Goal: Task Accomplishment & Management: Use online tool/utility

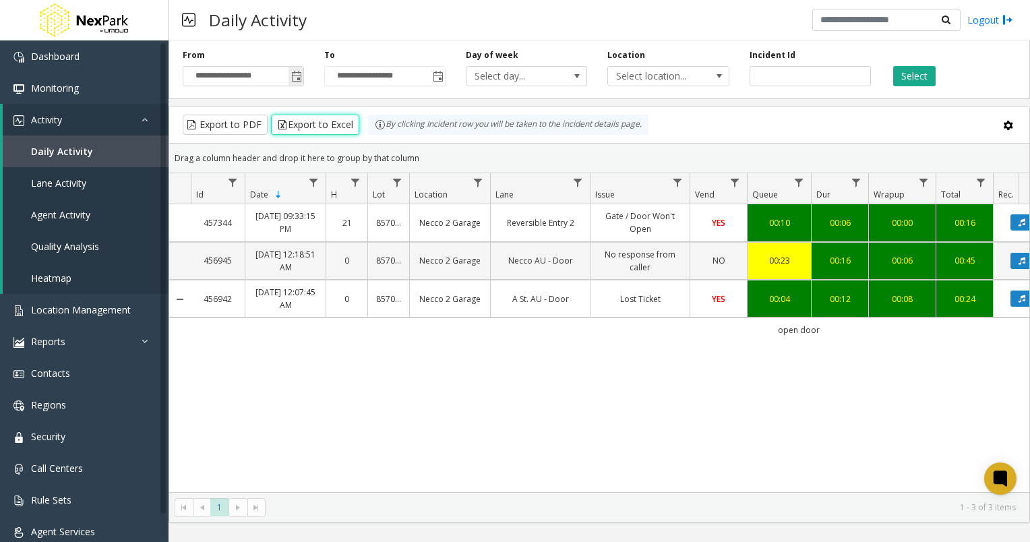
click at [297, 78] on span "Toggle popup" at bounding box center [296, 76] width 11 height 11
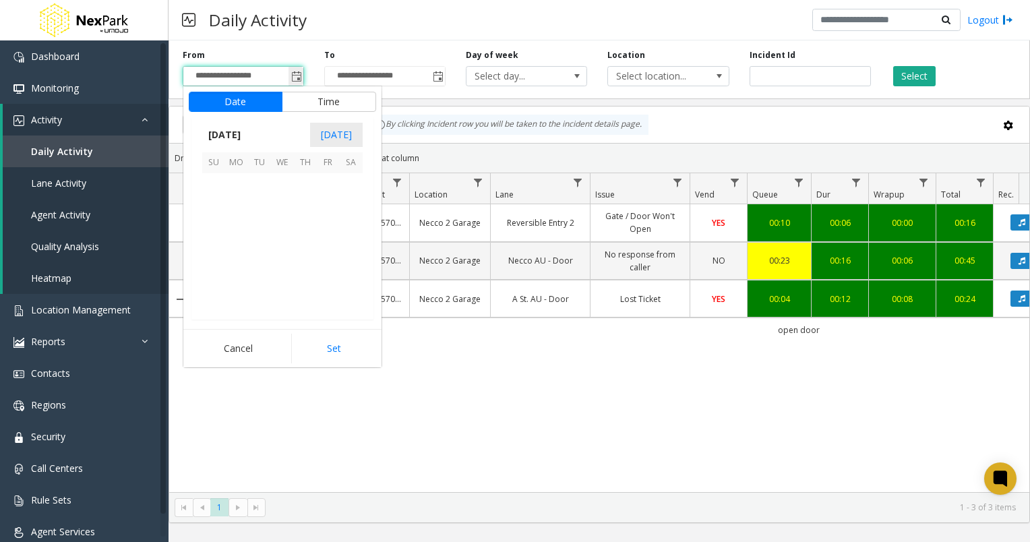
scroll to position [242038, 0]
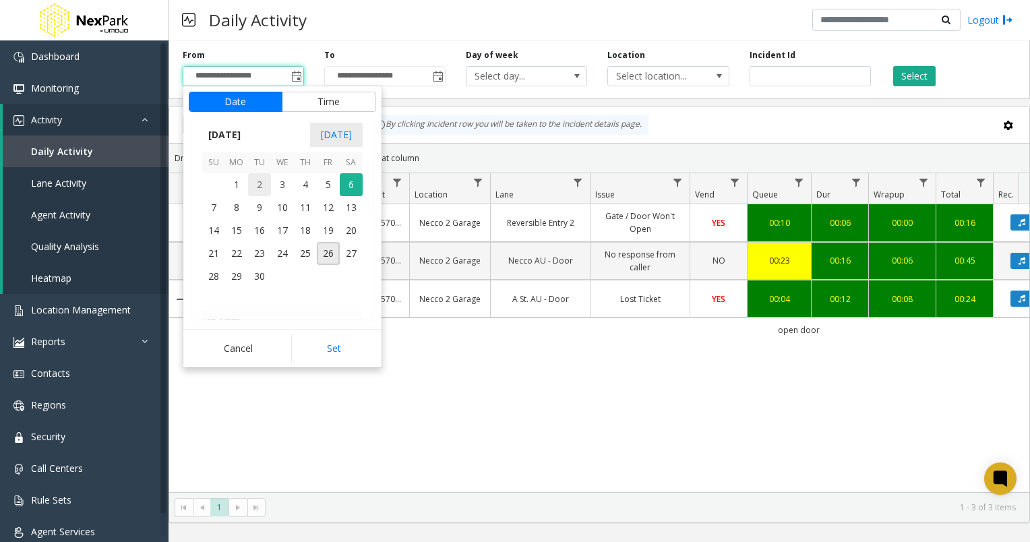
click at [260, 183] on span "2" at bounding box center [259, 184] width 23 height 23
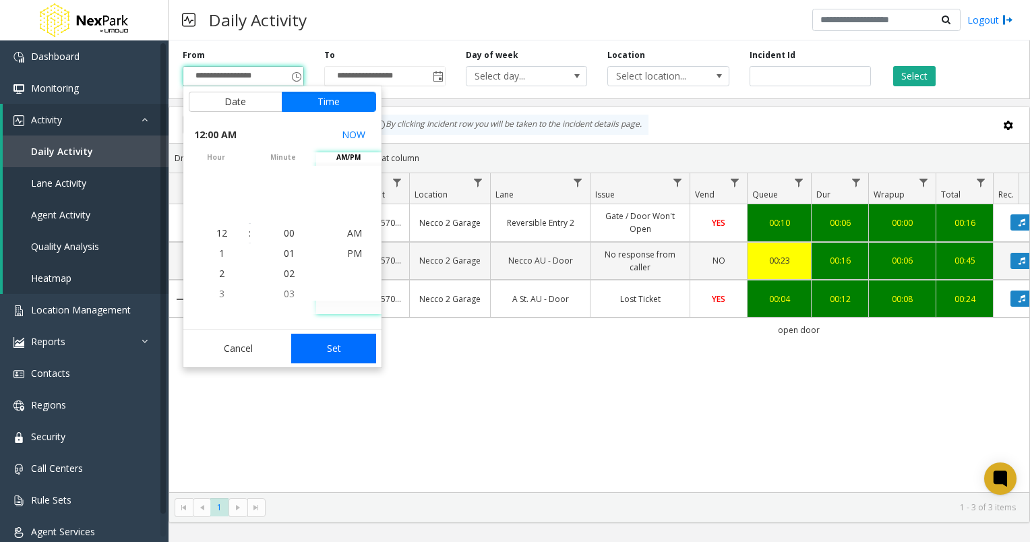
click at [337, 354] on button "Set" at bounding box center [333, 349] width 85 height 30
type input "**********"
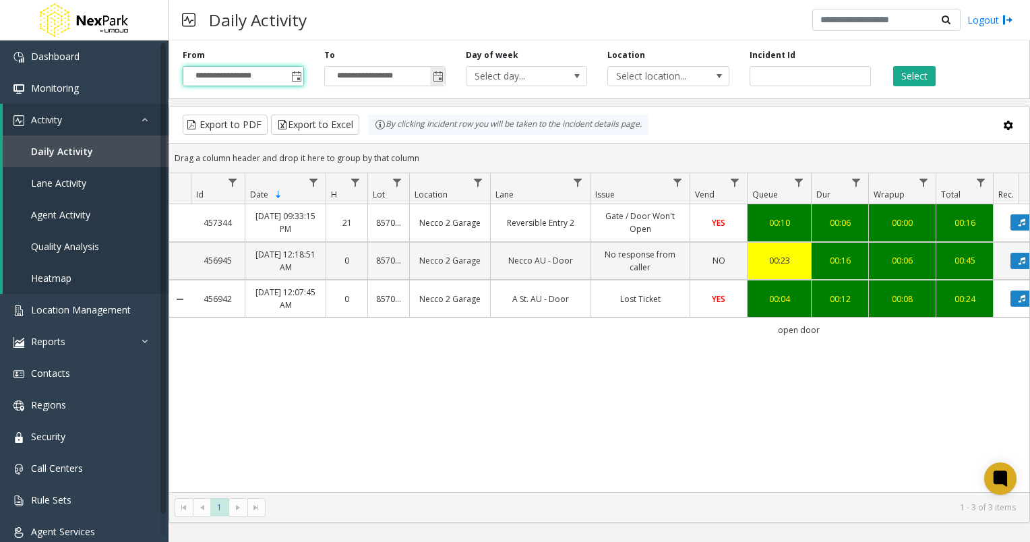
click at [442, 78] on span "Toggle popup" at bounding box center [438, 76] width 11 height 11
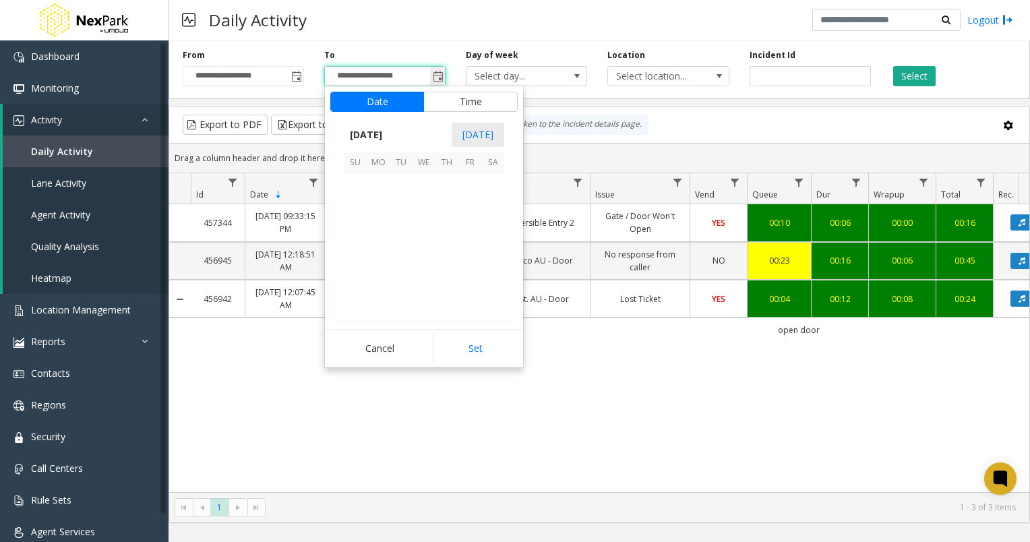
scroll to position [20, 0]
click at [402, 185] on span "2" at bounding box center [401, 184] width 23 height 23
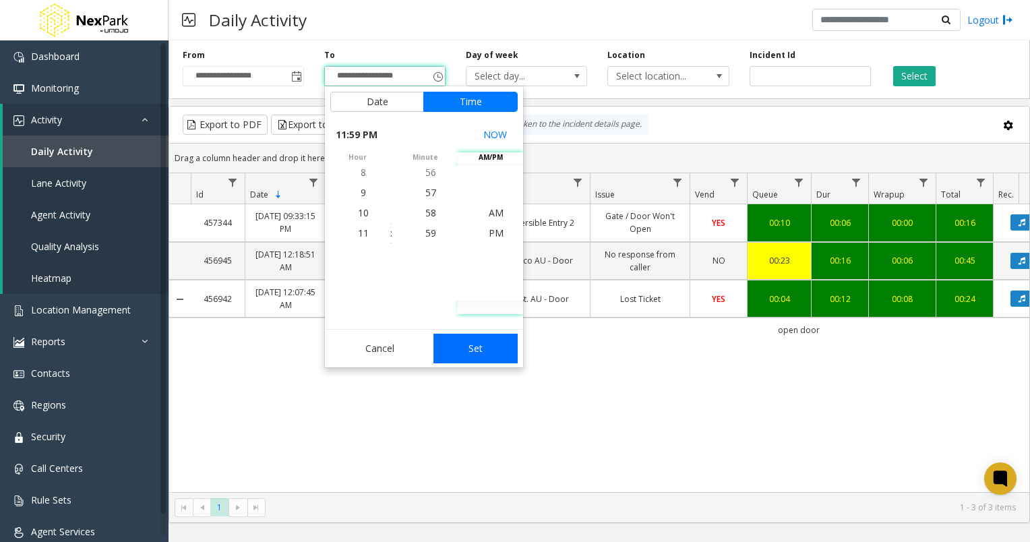
click at [466, 339] on button "Set" at bounding box center [476, 349] width 85 height 30
type input "**********"
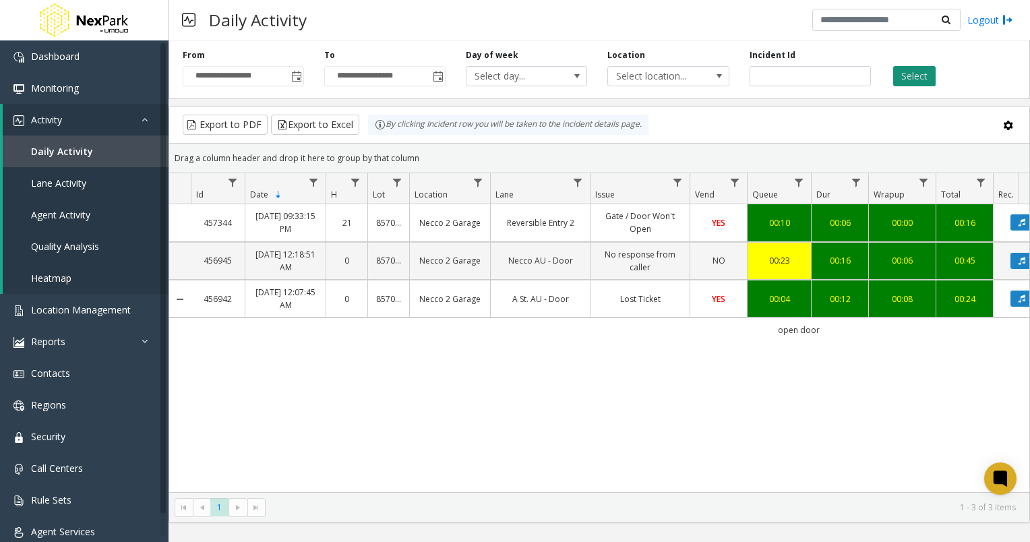
click at [915, 82] on button "Select" at bounding box center [915, 76] width 42 height 20
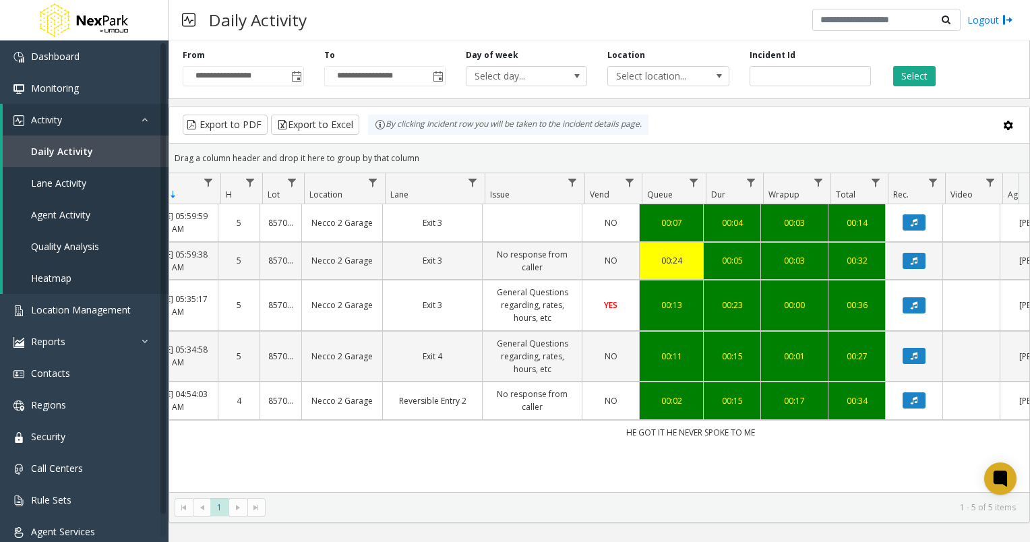
scroll to position [0, 108]
click at [912, 305] on icon "Data table" at bounding box center [914, 305] width 7 height 8
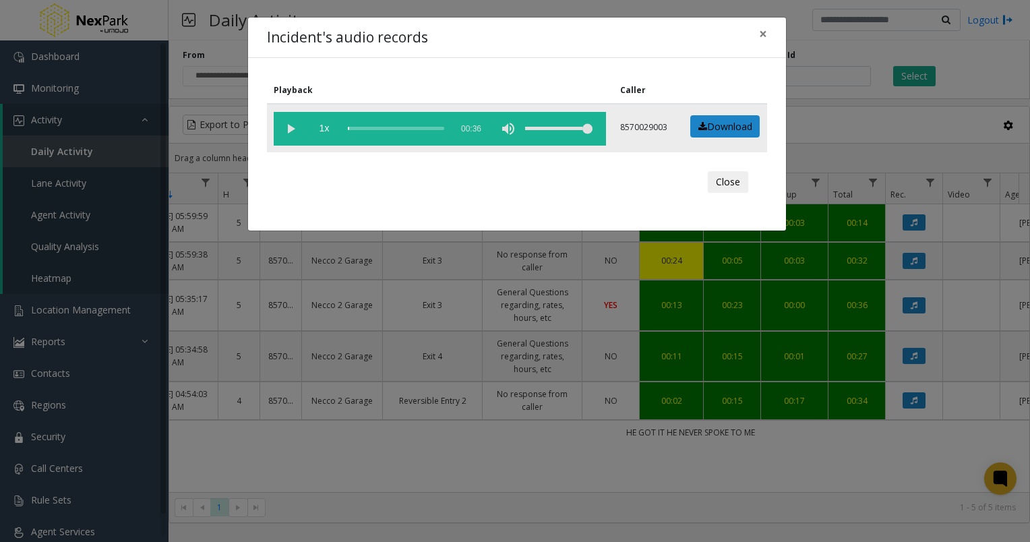
click at [294, 125] on vg-play-pause at bounding box center [291, 129] width 34 height 34
click at [761, 35] on span "×" at bounding box center [763, 33] width 8 height 19
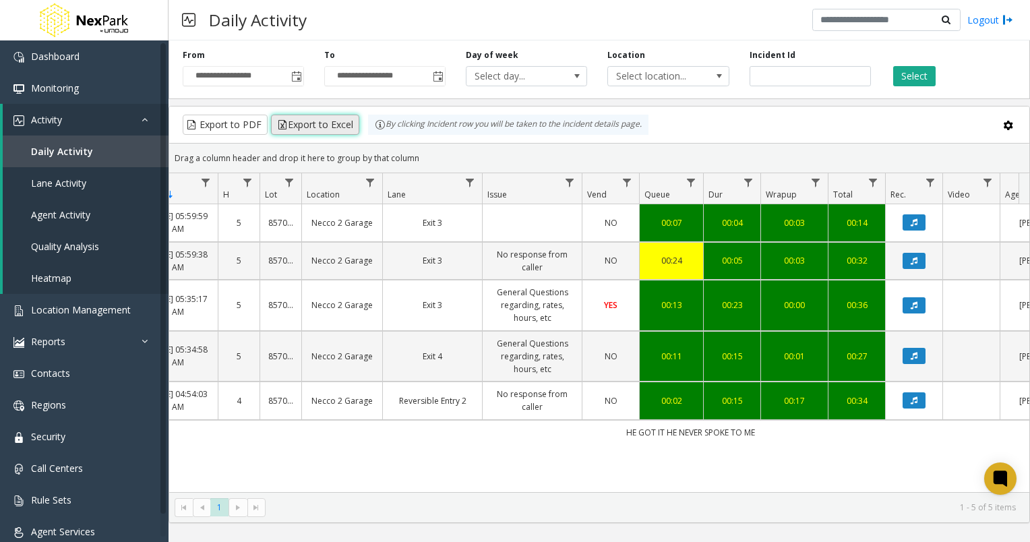
click at [312, 126] on button "Export to Excel" at bounding box center [315, 125] width 88 height 20
click at [294, 77] on span "Toggle popup" at bounding box center [296, 76] width 11 height 11
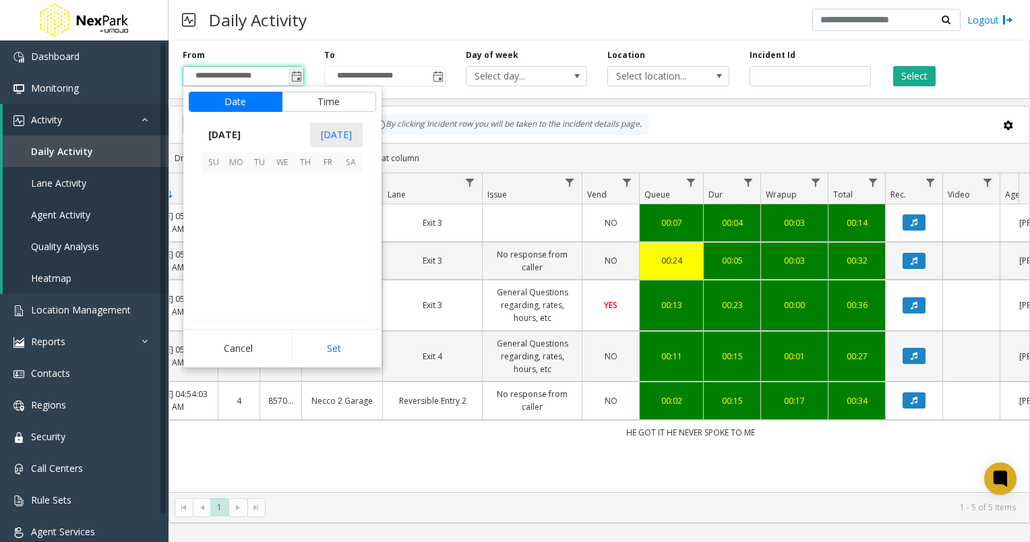
scroll to position [242038, 0]
click at [239, 132] on span "[DATE]" at bounding box center [224, 135] width 45 height 20
click at [321, 197] on span "Aug" at bounding box center [315, 197] width 32 height 32
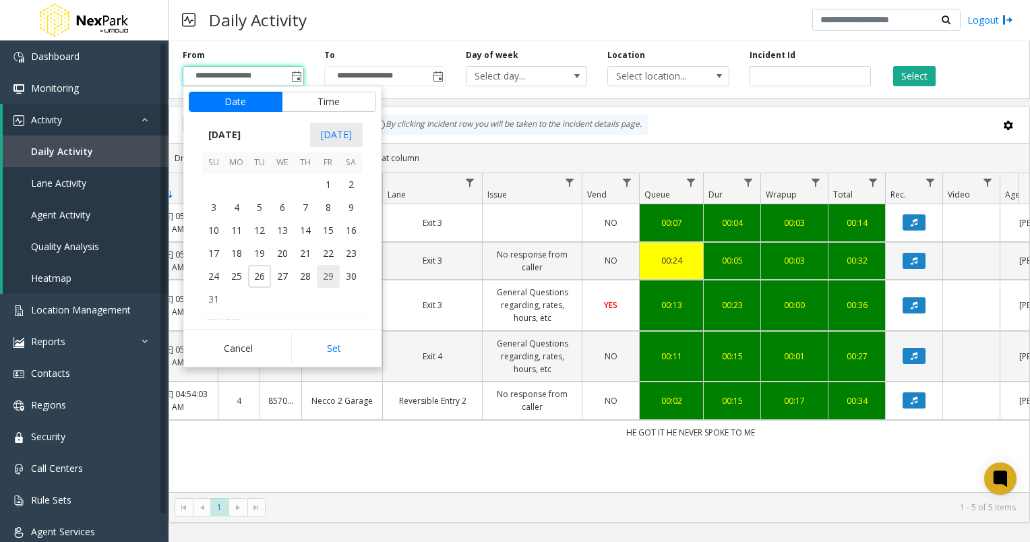
click at [326, 277] on span "29" at bounding box center [328, 276] width 23 height 23
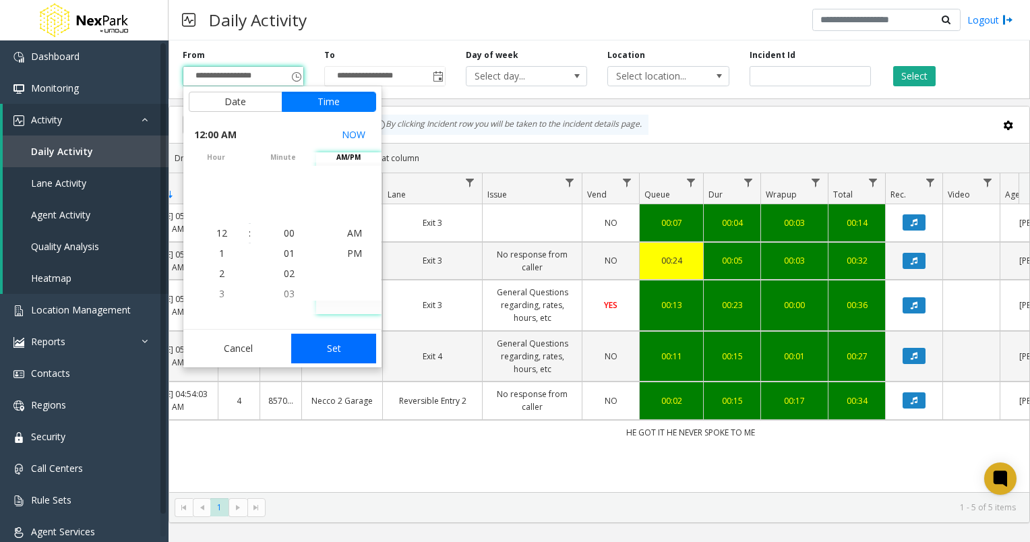
click at [339, 351] on button "Set" at bounding box center [333, 349] width 85 height 30
type input "**********"
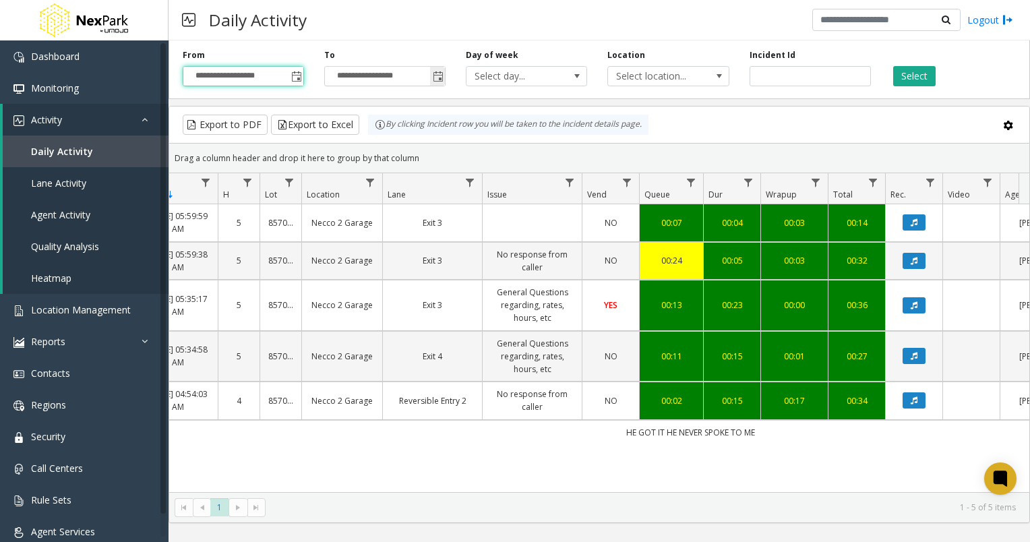
click at [438, 78] on span "Toggle popup" at bounding box center [438, 76] width 11 height 11
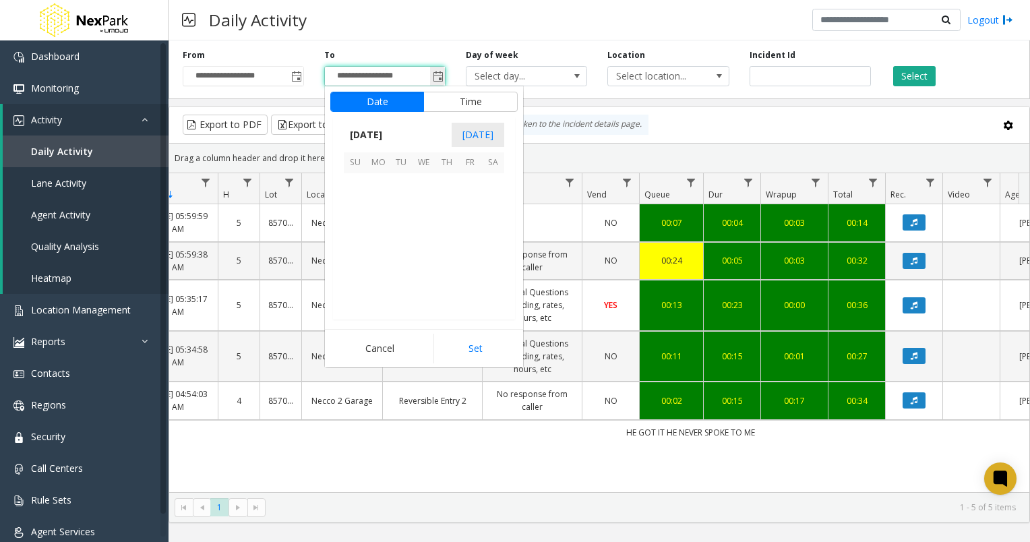
scroll to position [20, 0]
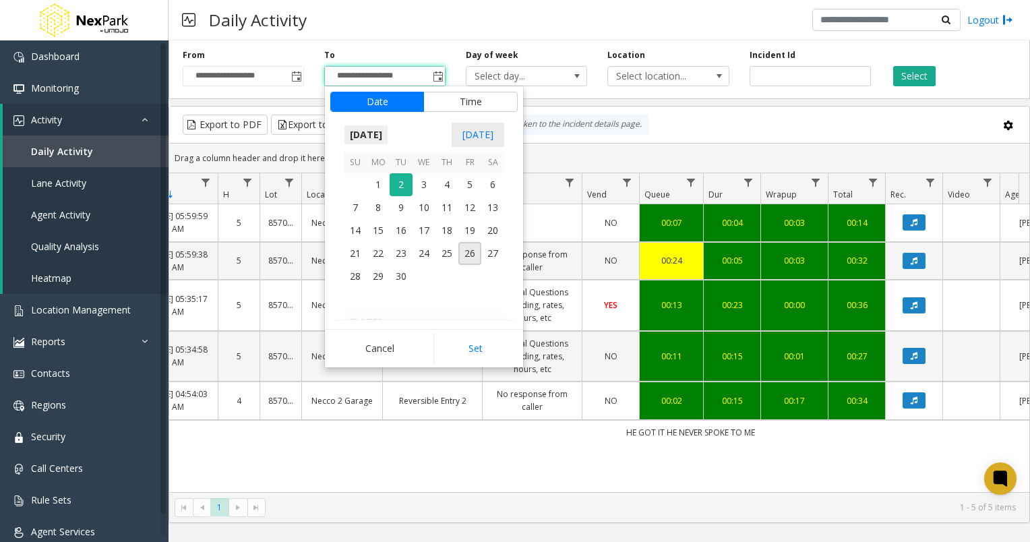
click at [388, 135] on span "[DATE]" at bounding box center [366, 135] width 45 height 20
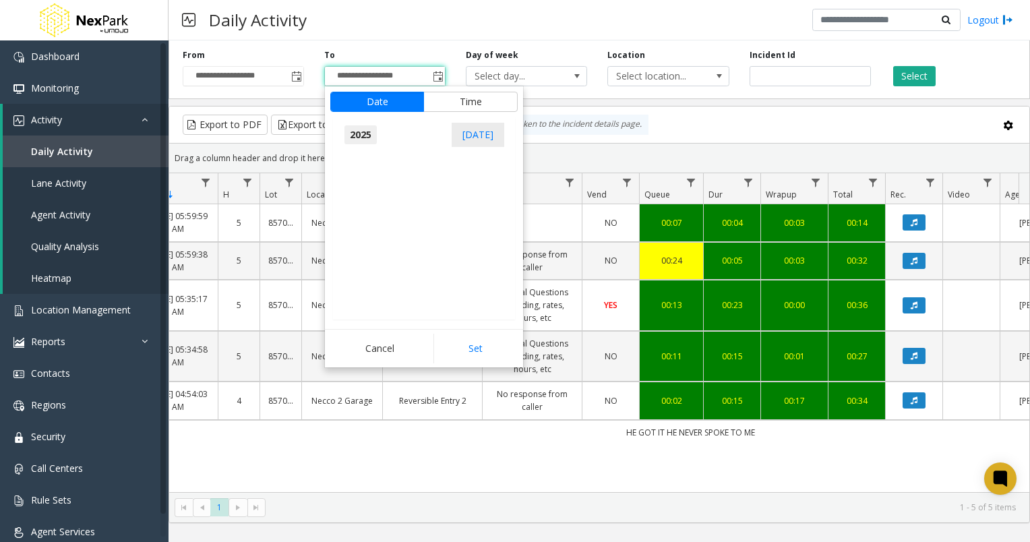
scroll to position [14398, 0]
click at [461, 202] on span "Aug" at bounding box center [456, 197] width 32 height 32
click at [472, 279] on span "29" at bounding box center [470, 276] width 23 height 23
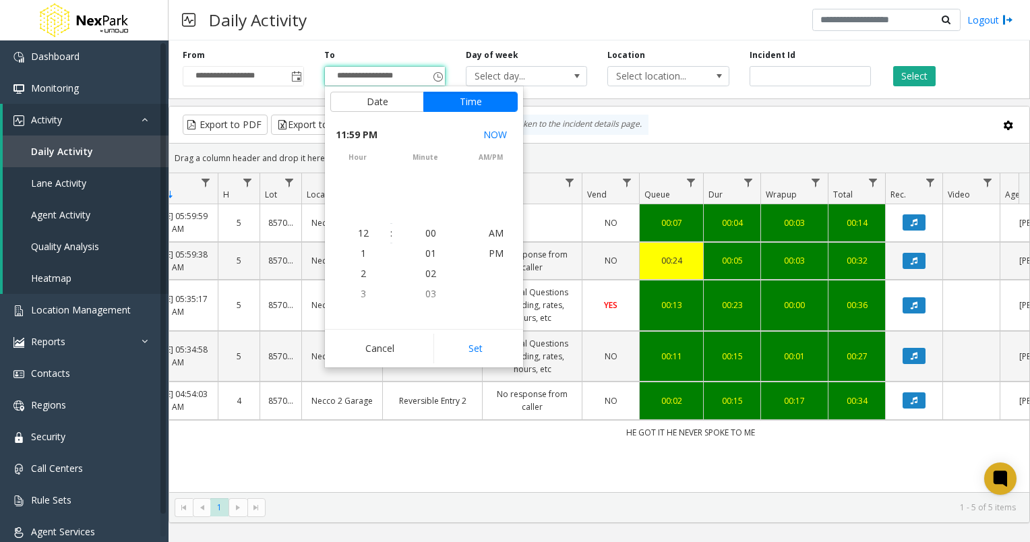
scroll to position [20, 0]
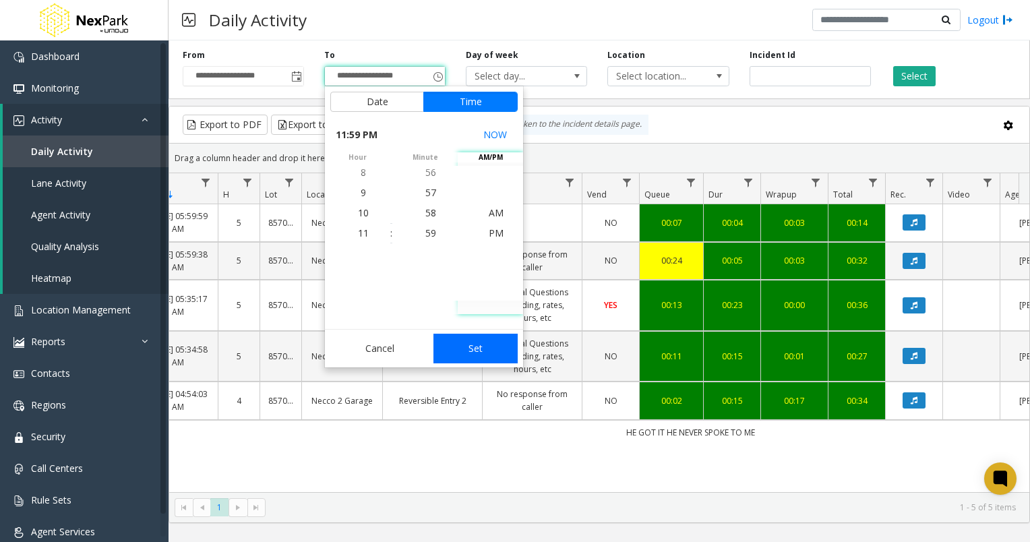
click at [488, 349] on button "Set" at bounding box center [476, 349] width 85 height 30
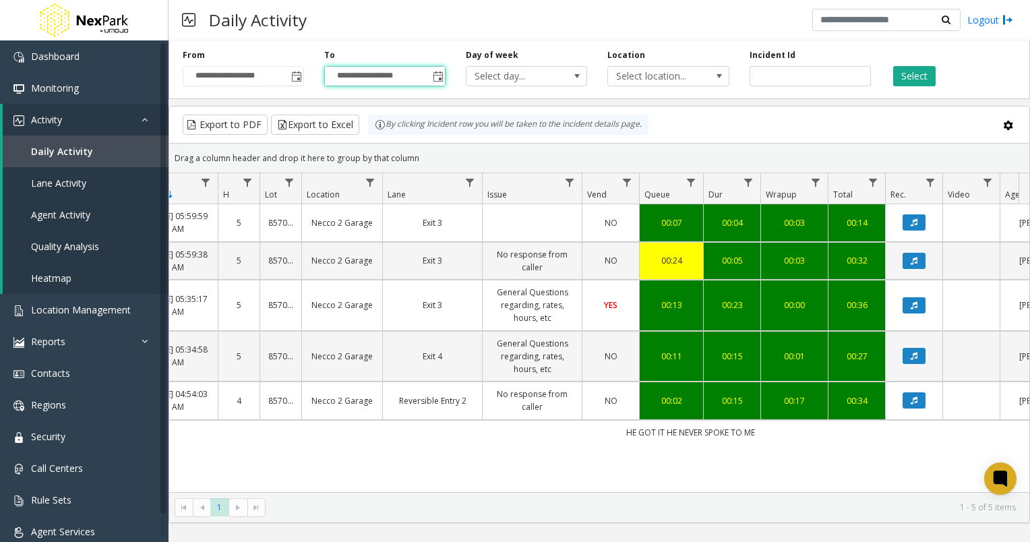
type input "**********"
click at [912, 78] on button "Select" at bounding box center [915, 76] width 42 height 20
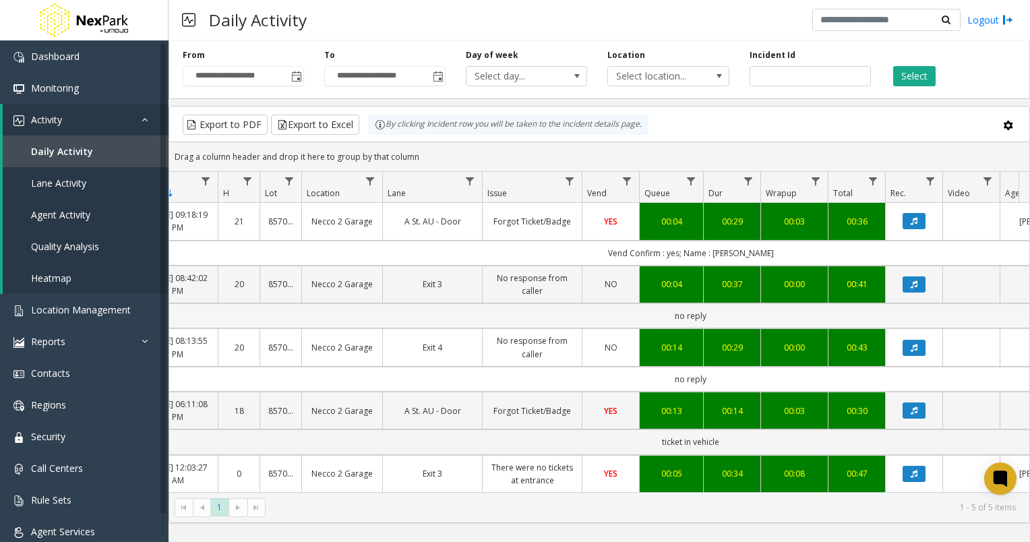
scroll to position [32, 108]
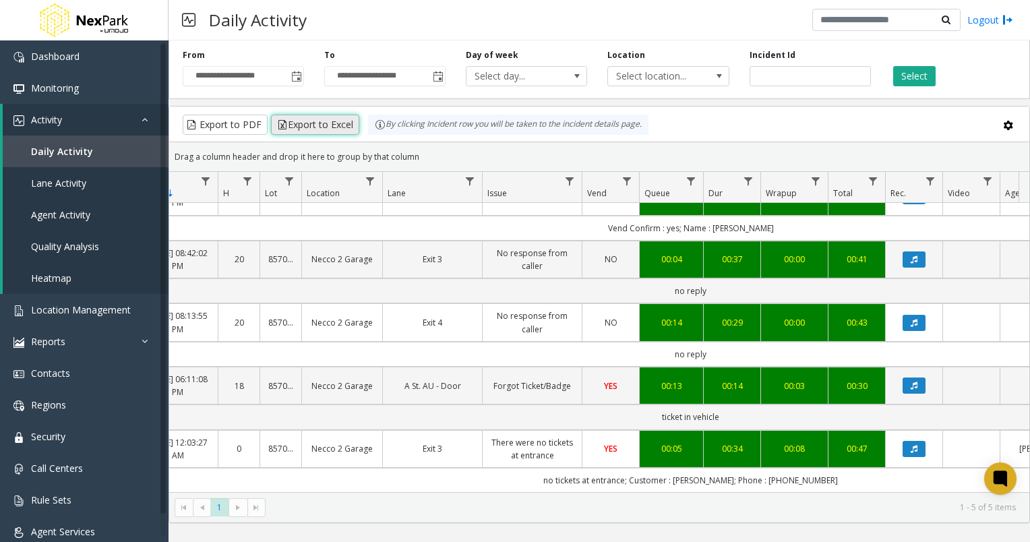
click at [337, 127] on button "Export to Excel" at bounding box center [315, 125] width 88 height 20
click at [296, 78] on span "Toggle popup" at bounding box center [296, 76] width 11 height 11
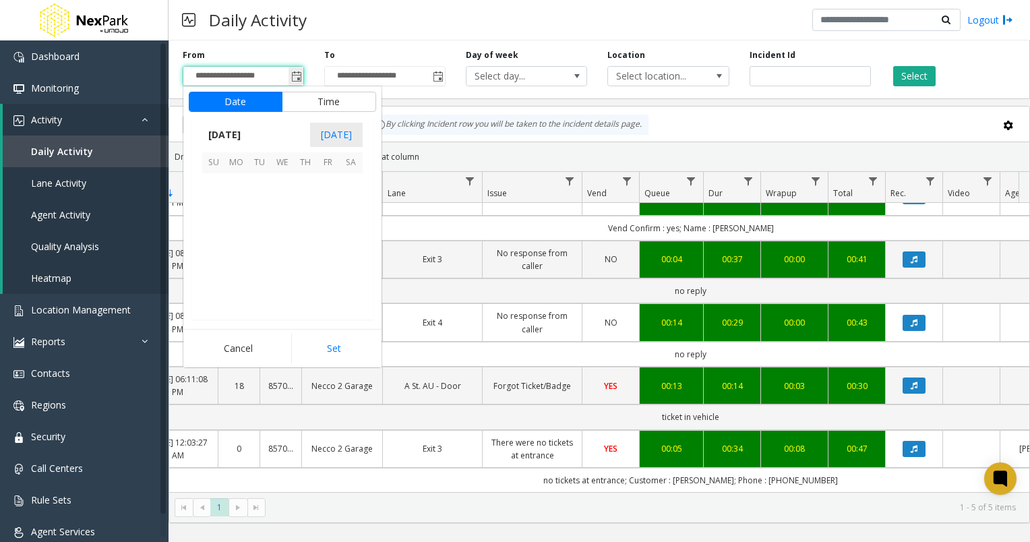
scroll to position [242038, 0]
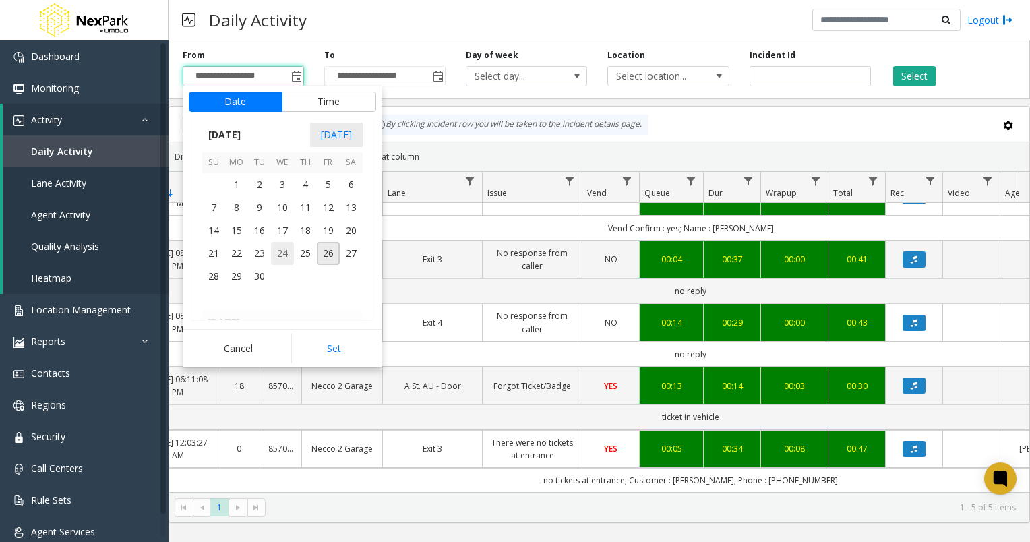
click at [283, 258] on span "24" at bounding box center [282, 253] width 23 height 23
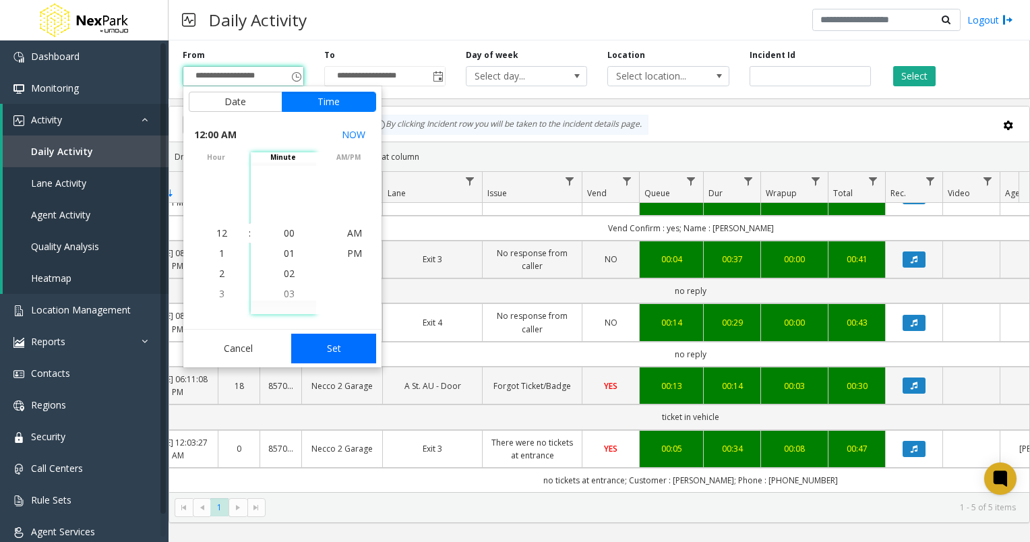
click at [323, 337] on button "Set" at bounding box center [333, 349] width 85 height 30
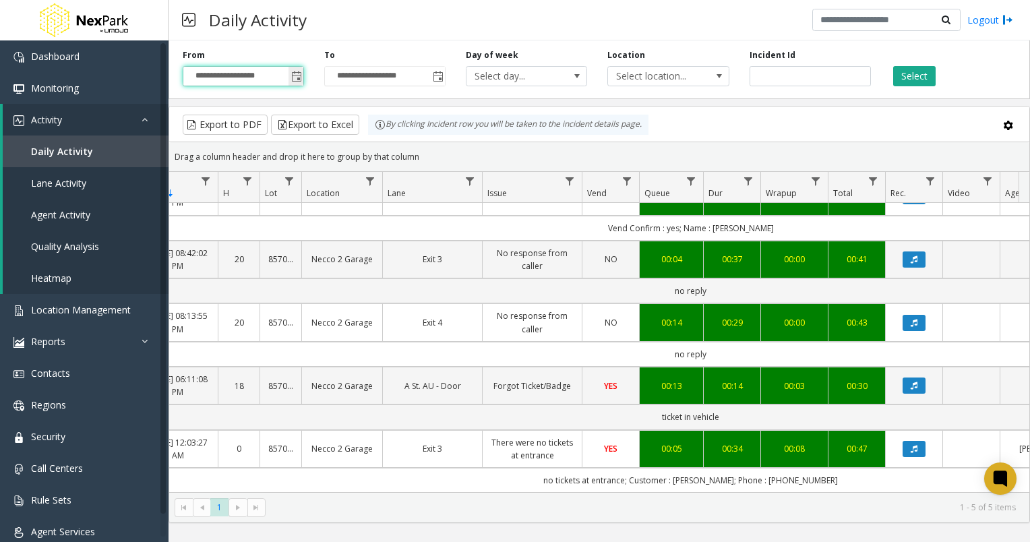
click at [294, 78] on span "Toggle popup" at bounding box center [296, 76] width 11 height 11
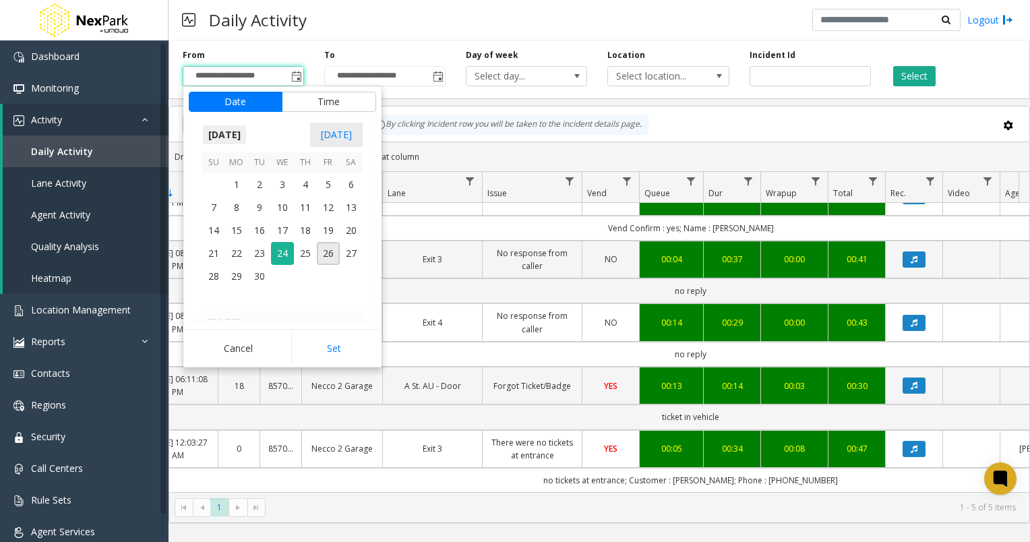
click at [247, 137] on span "[DATE]" at bounding box center [224, 135] width 45 height 20
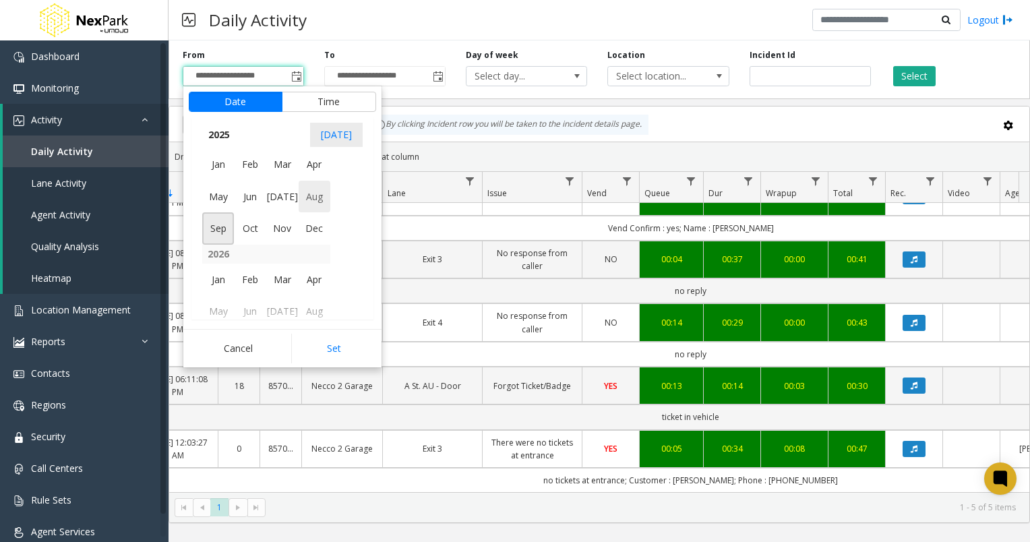
click at [316, 195] on span "Aug" at bounding box center [315, 197] width 32 height 32
click at [215, 272] on span "24" at bounding box center [213, 276] width 23 height 23
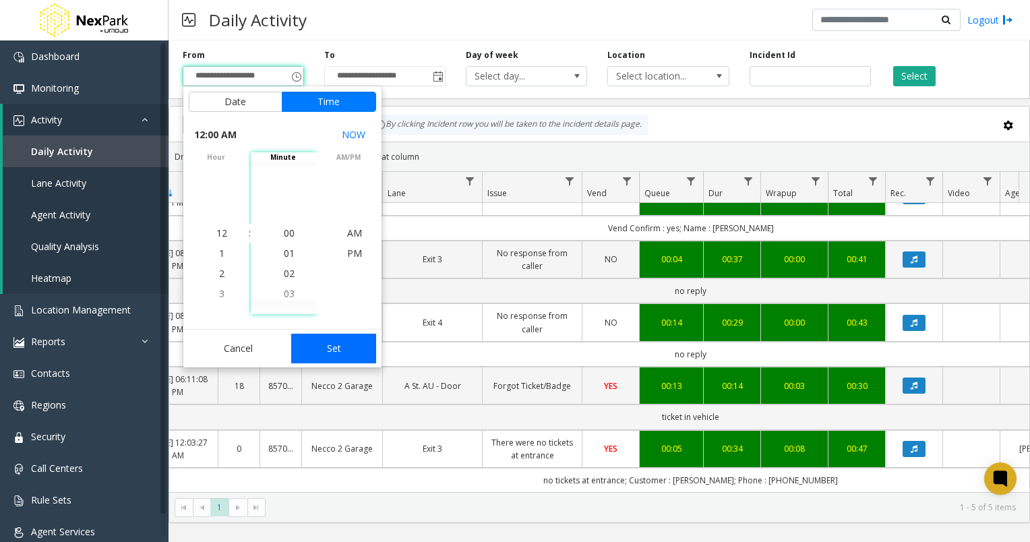
click at [326, 340] on button "Set" at bounding box center [333, 349] width 85 height 30
type input "**********"
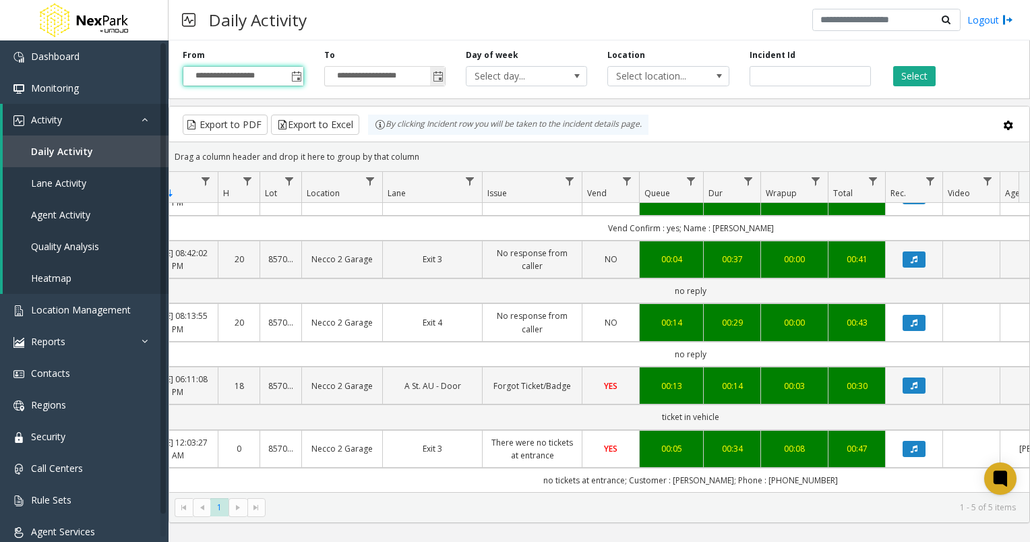
click at [438, 78] on span "Toggle popup" at bounding box center [438, 76] width 11 height 11
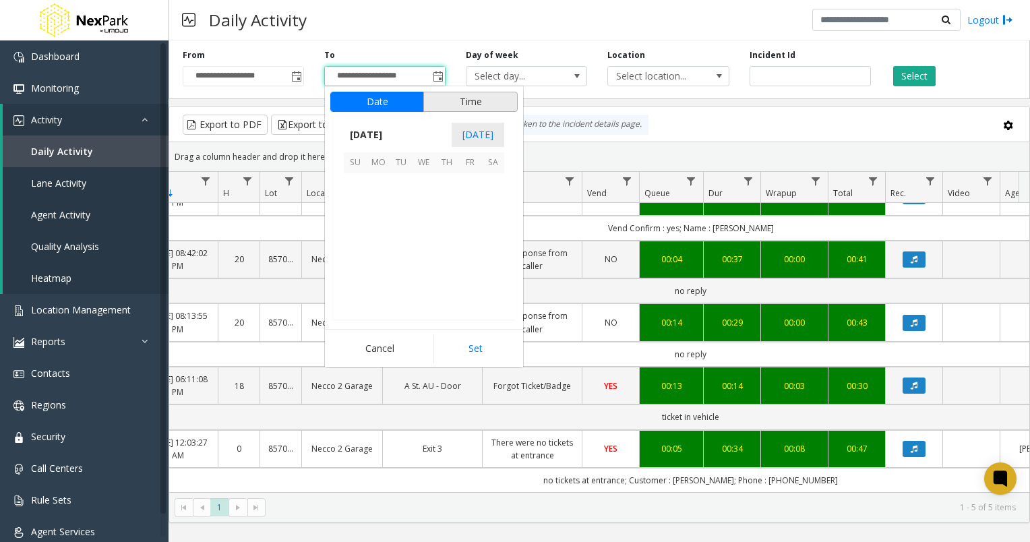
scroll to position [20, 0]
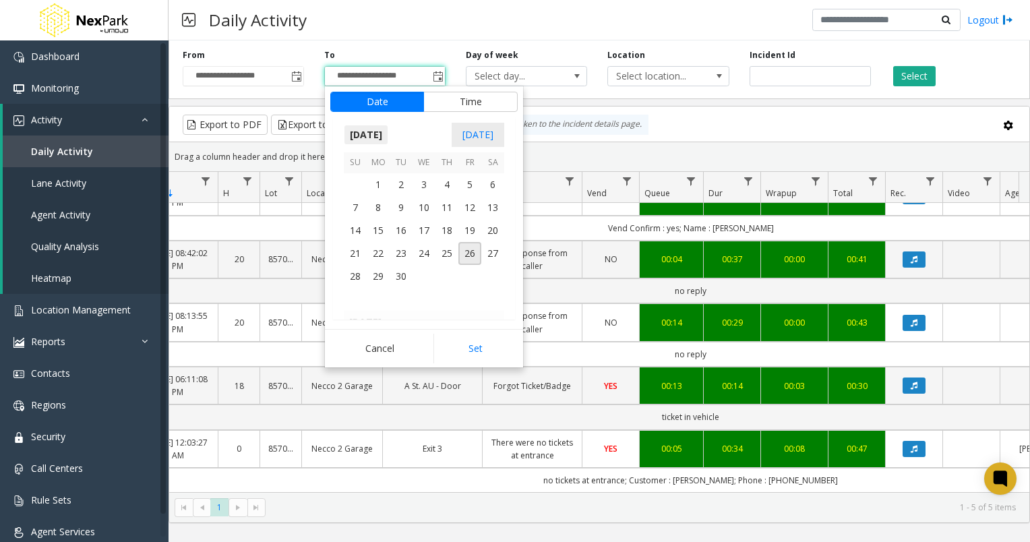
click at [388, 129] on span "[DATE]" at bounding box center [366, 135] width 45 height 20
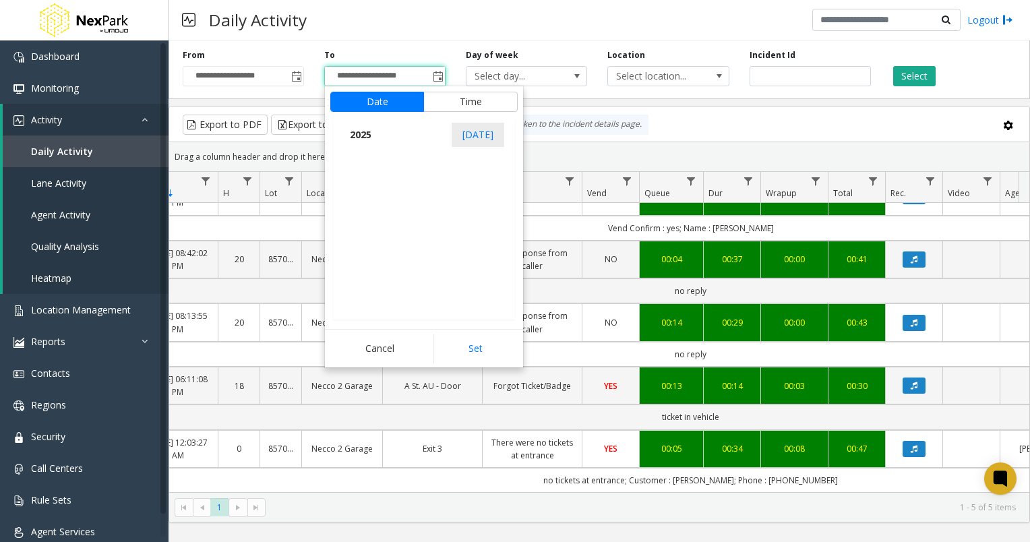
scroll to position [14398, 0]
click at [453, 200] on span "Aug" at bounding box center [456, 197] width 32 height 32
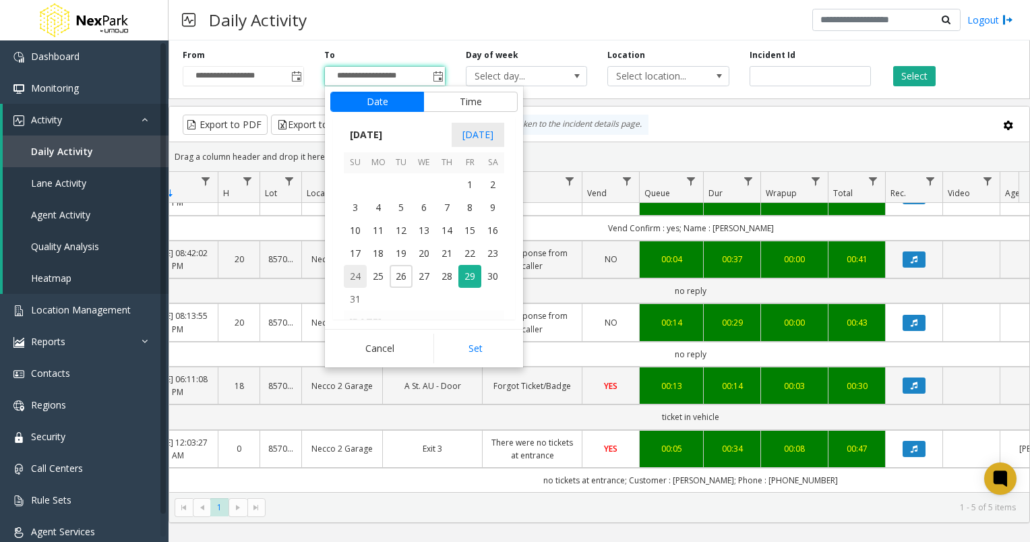
click at [359, 274] on span "24" at bounding box center [355, 276] width 23 height 23
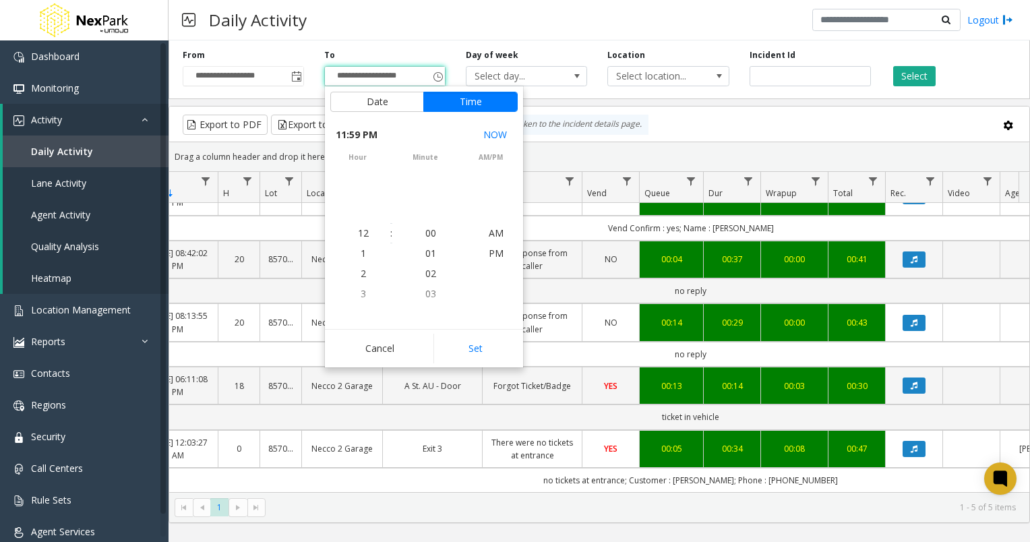
scroll to position [20, 0]
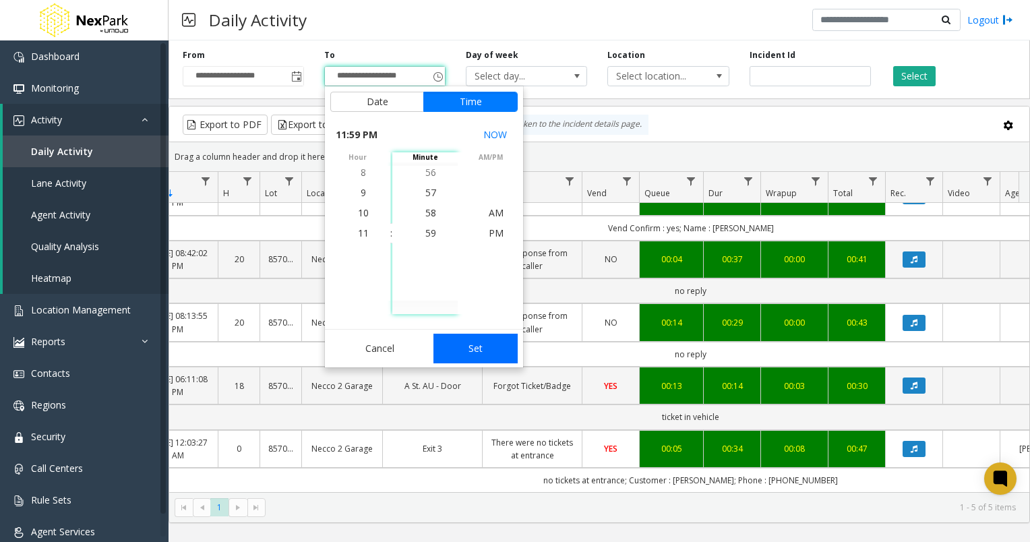
click at [471, 345] on button "Set" at bounding box center [476, 349] width 85 height 30
type input "**********"
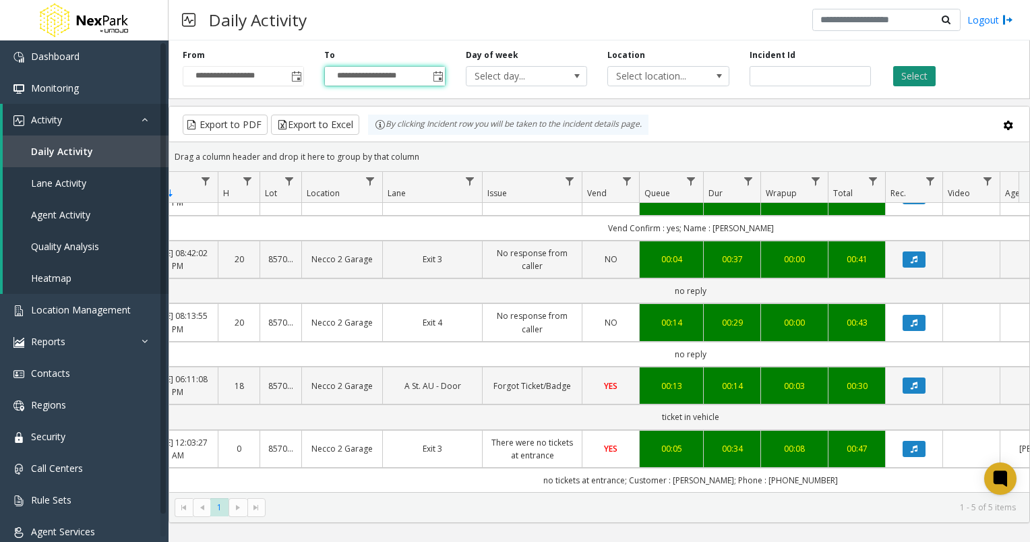
click at [912, 77] on button "Select" at bounding box center [915, 76] width 42 height 20
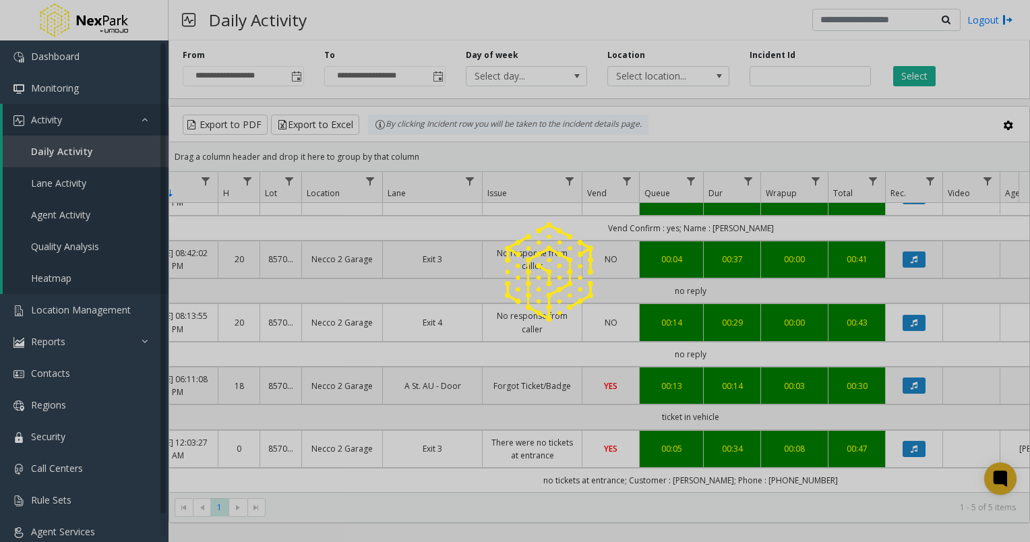
scroll to position [0, 108]
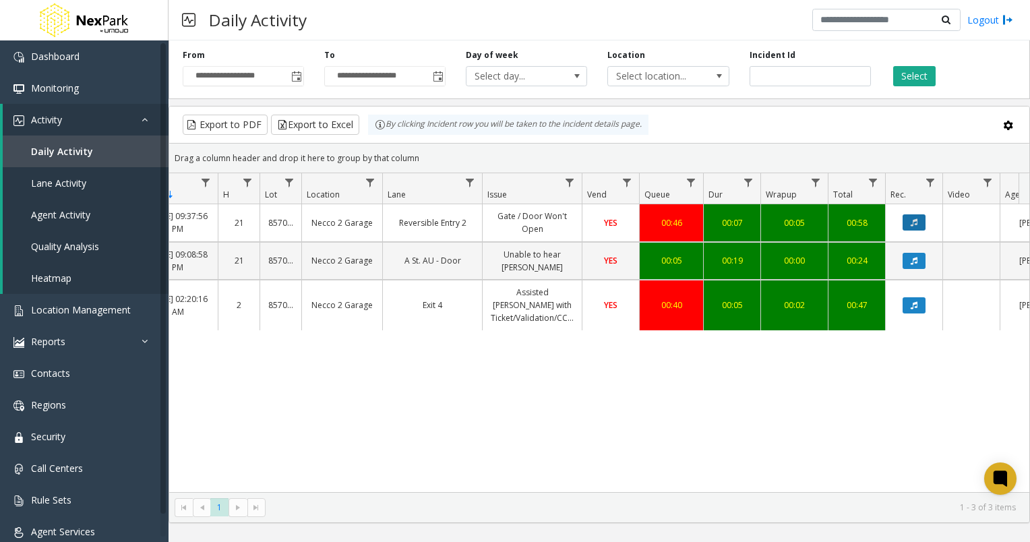
click at [915, 223] on icon "Data table" at bounding box center [914, 222] width 7 height 8
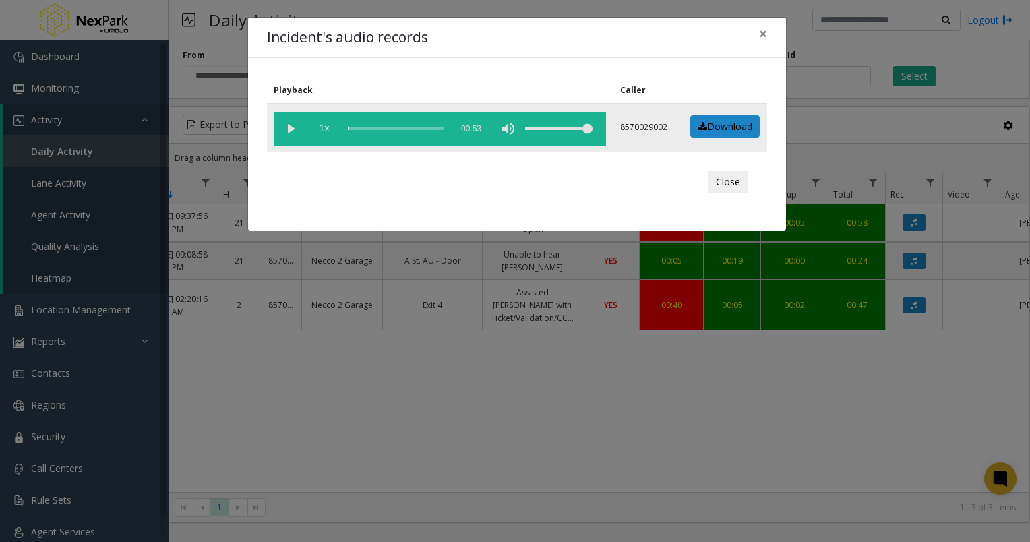
click at [289, 127] on vg-play-pause at bounding box center [291, 129] width 34 height 34
drag, startPoint x: 615, startPoint y: 30, endPoint x: 650, endPoint y: 167, distance: 141.3
click at [650, 167] on div "Incident's audio records × Playback Caller 1x 00:53 8570029002 Download Close" at bounding box center [517, 124] width 540 height 214
drag, startPoint x: 650, startPoint y: 167, endPoint x: 626, endPoint y: 46, distance: 123.1
click at [626, 46] on div "Incident's audio records ×" at bounding box center [517, 38] width 538 height 41
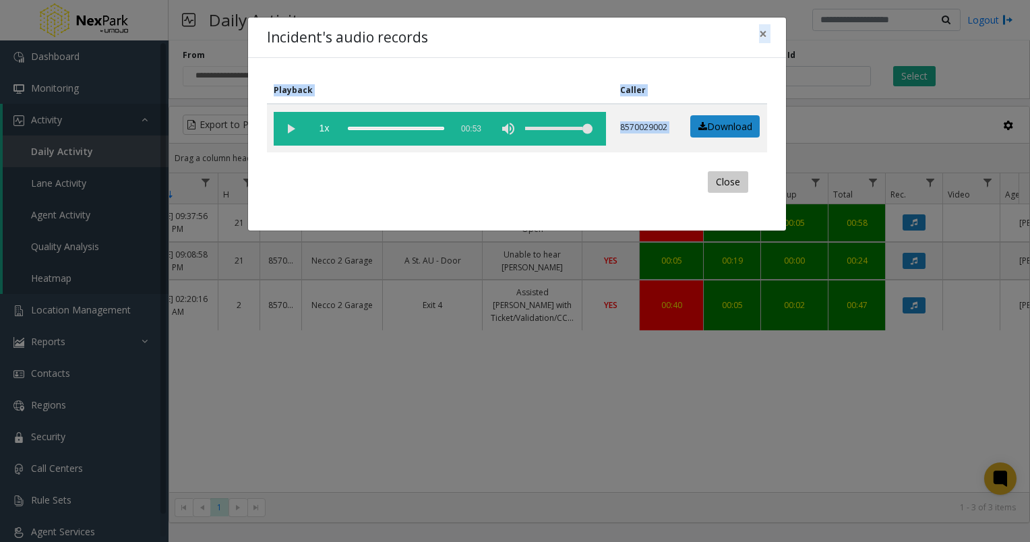
click at [727, 184] on button "Close" at bounding box center [728, 182] width 40 height 22
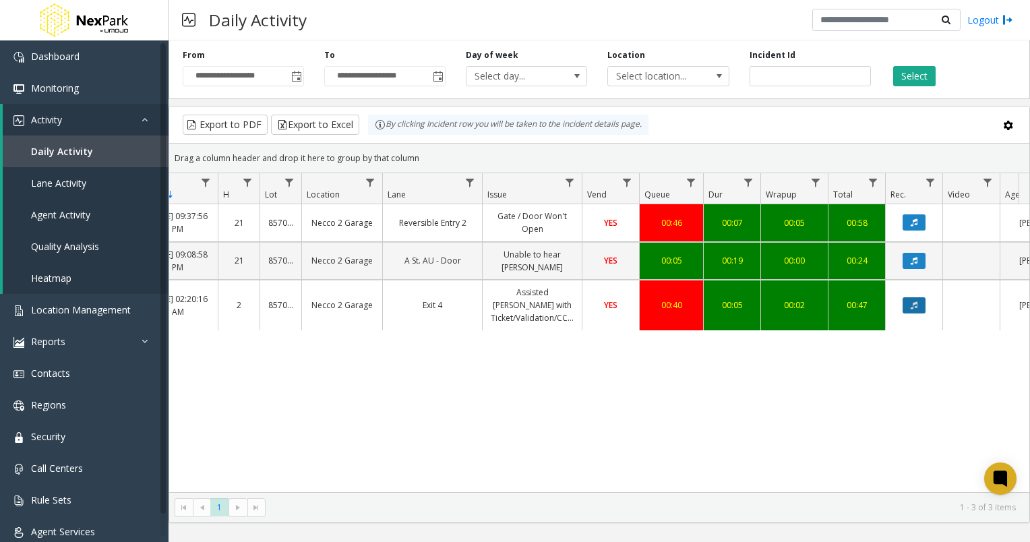
click at [911, 301] on icon "Data table" at bounding box center [914, 305] width 7 height 8
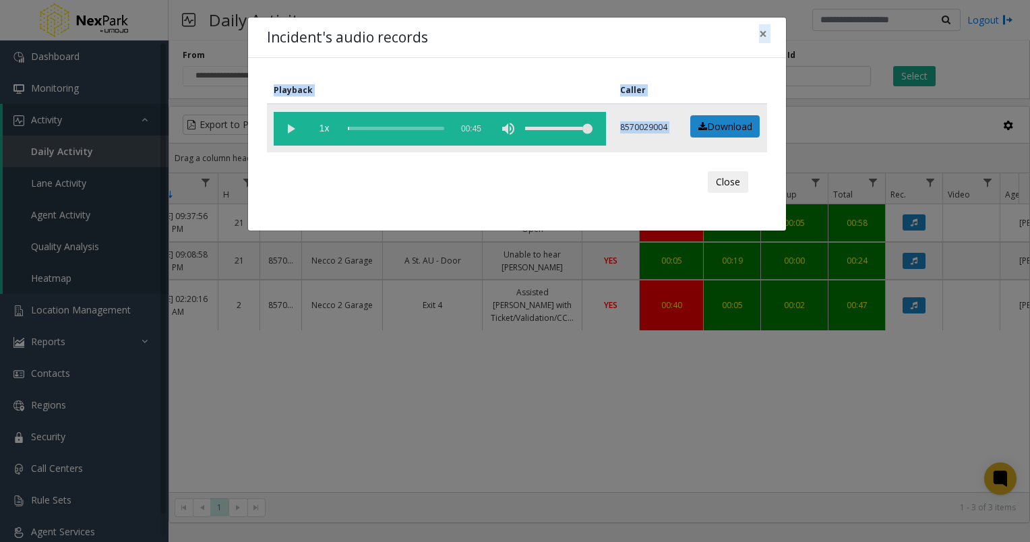
click at [289, 127] on vg-play-pause at bounding box center [291, 129] width 34 height 34
click at [722, 181] on button "Close" at bounding box center [728, 182] width 40 height 22
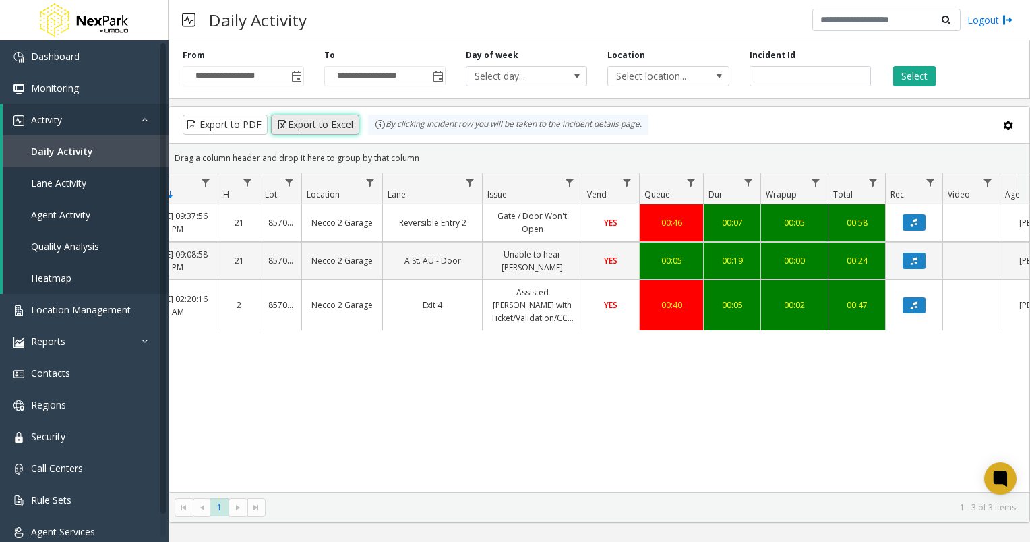
click at [316, 127] on button "Export to Excel" at bounding box center [315, 125] width 88 height 20
click at [798, 340] on div "449416 [DATE] 09:37:56 PM 21 857002 Necco 2 Garage Reversible Entry 2 Gate / Do…" at bounding box center [599, 348] width 861 height 288
click at [297, 74] on span "Toggle popup" at bounding box center [296, 76] width 11 height 11
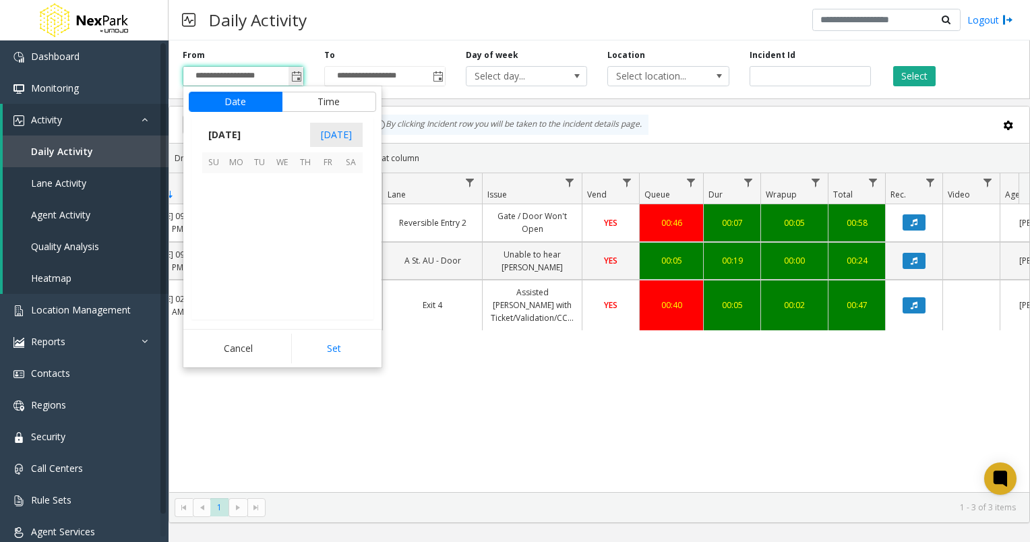
scroll to position [242038, 0]
click at [306, 253] on span "25" at bounding box center [305, 253] width 23 height 23
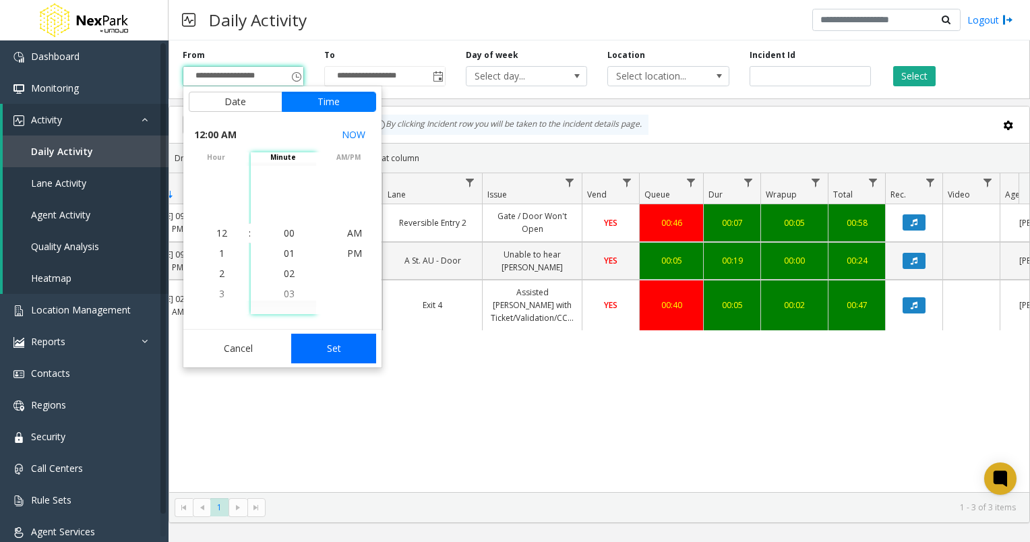
click at [326, 353] on button "Set" at bounding box center [333, 349] width 85 height 30
type input "**********"
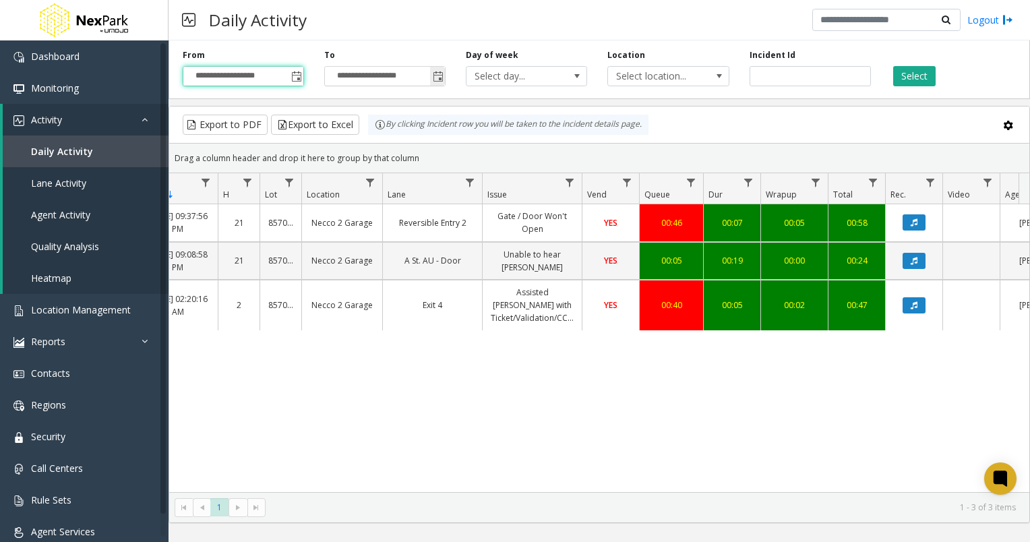
click at [436, 81] on span "Toggle popup" at bounding box center [438, 76] width 11 height 11
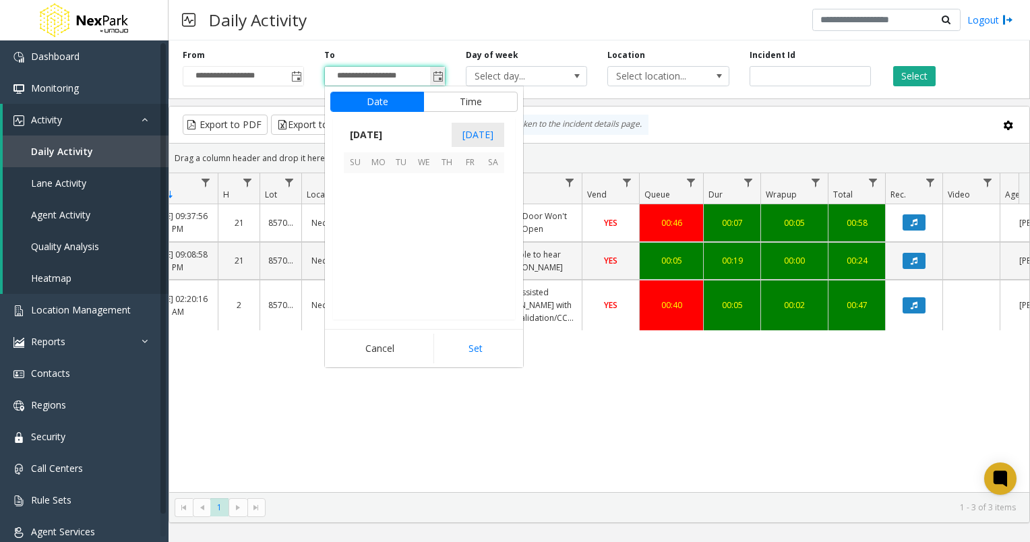
scroll to position [20, 0]
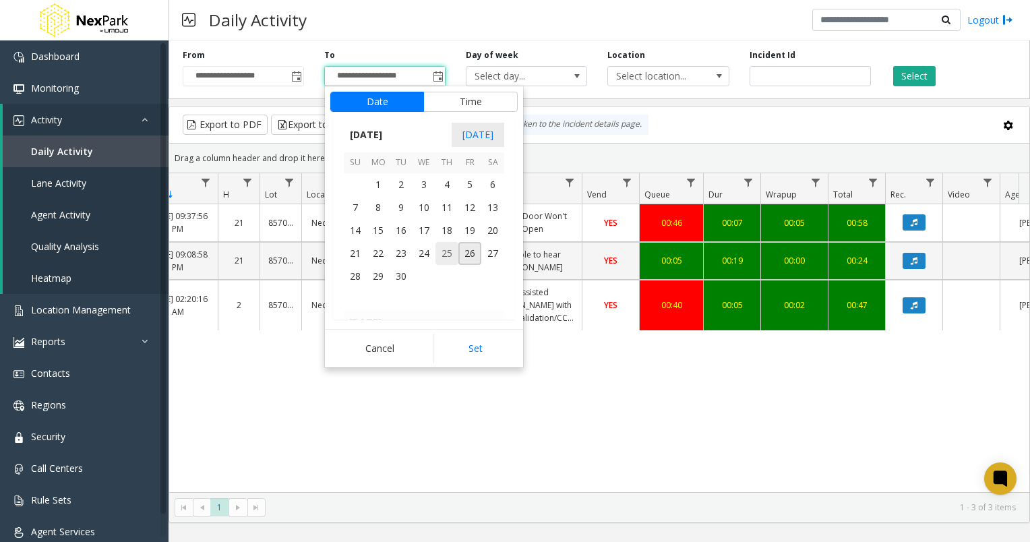
click at [450, 254] on span "25" at bounding box center [447, 253] width 23 height 23
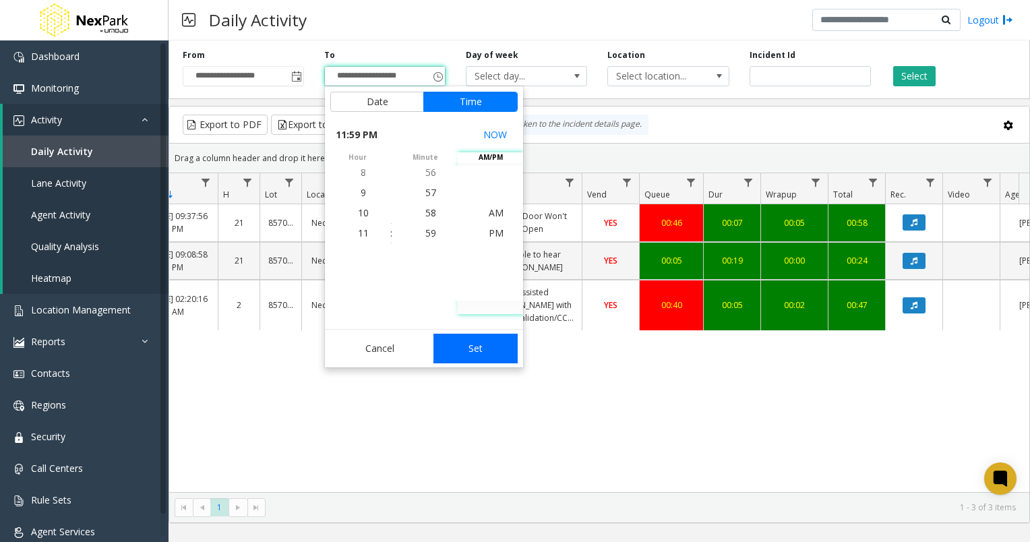
click at [468, 345] on button "Set" at bounding box center [476, 349] width 85 height 30
type input "**********"
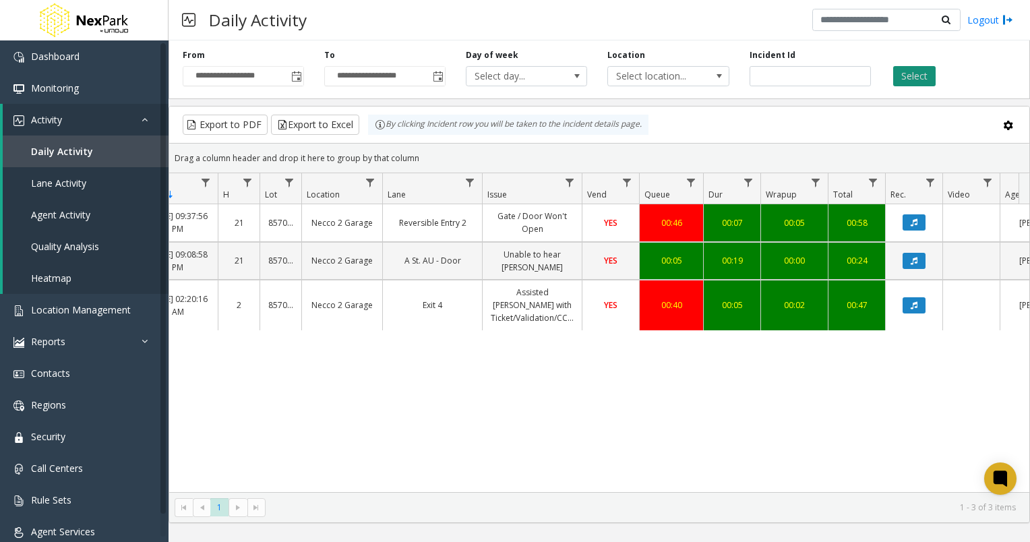
click at [917, 78] on button "Select" at bounding box center [915, 76] width 42 height 20
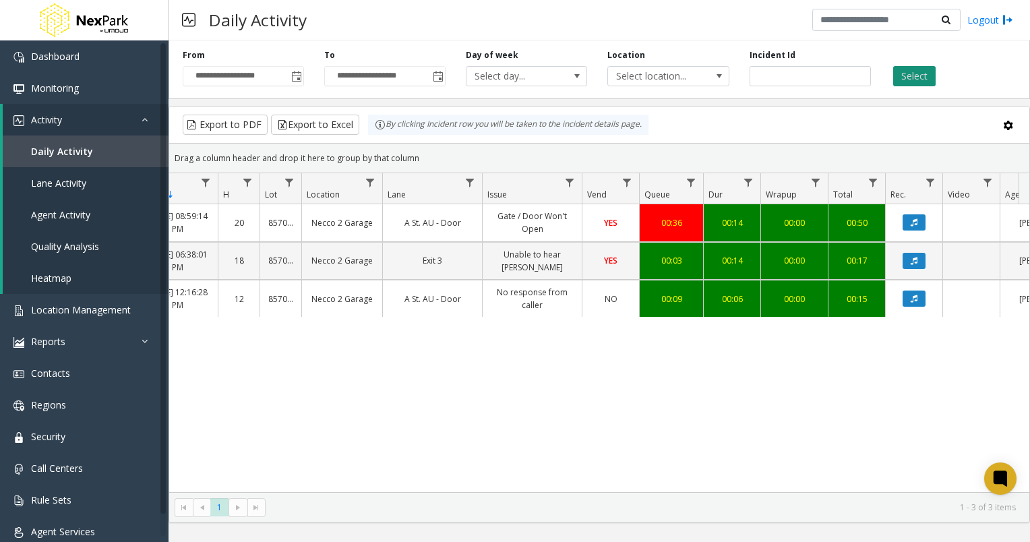
click at [904, 74] on button "Select" at bounding box center [915, 76] width 42 height 20
click at [916, 221] on icon "Data table" at bounding box center [914, 222] width 7 height 8
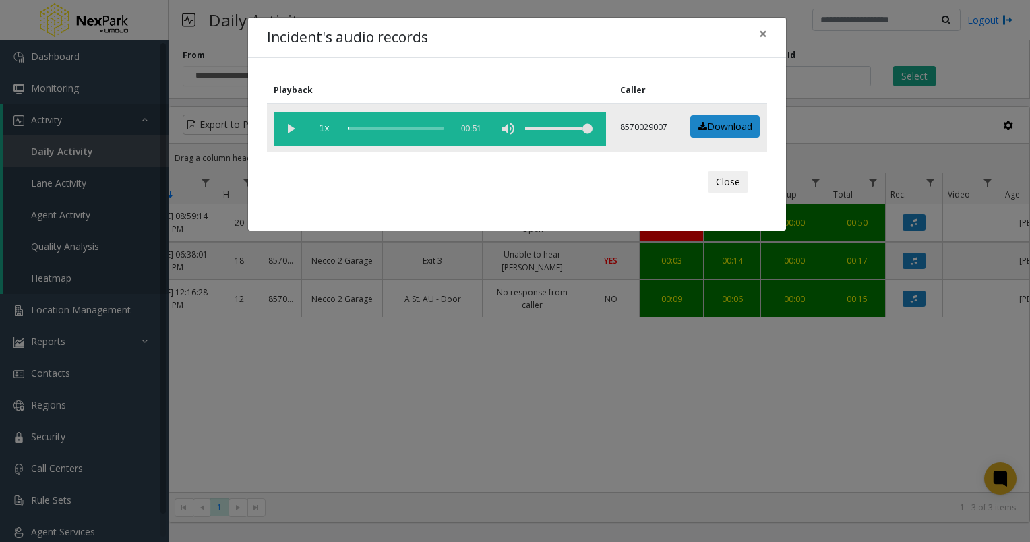
click at [295, 129] on vg-play-pause at bounding box center [291, 129] width 34 height 34
click at [764, 38] on span "×" at bounding box center [763, 33] width 8 height 19
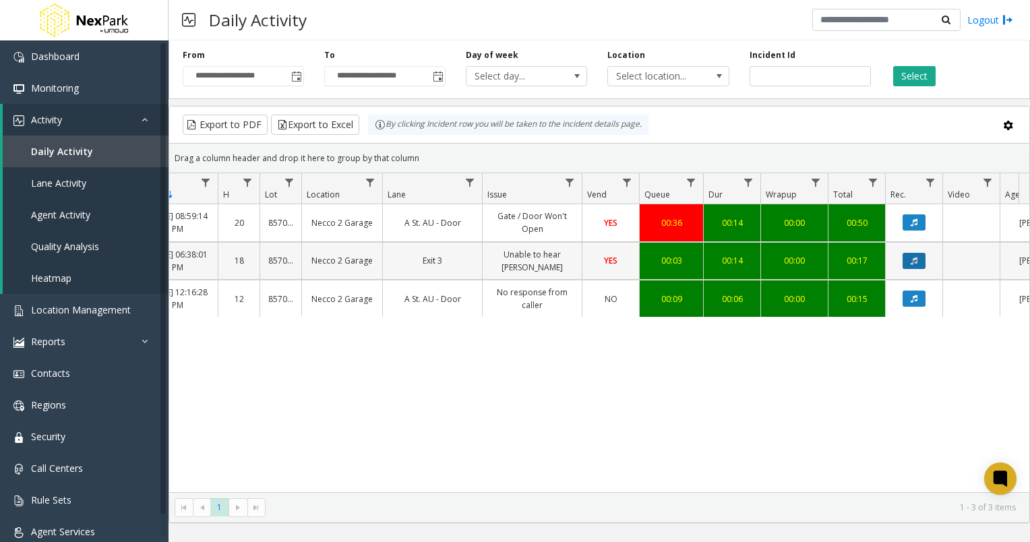
click at [912, 263] on icon "Data table" at bounding box center [914, 261] width 7 height 8
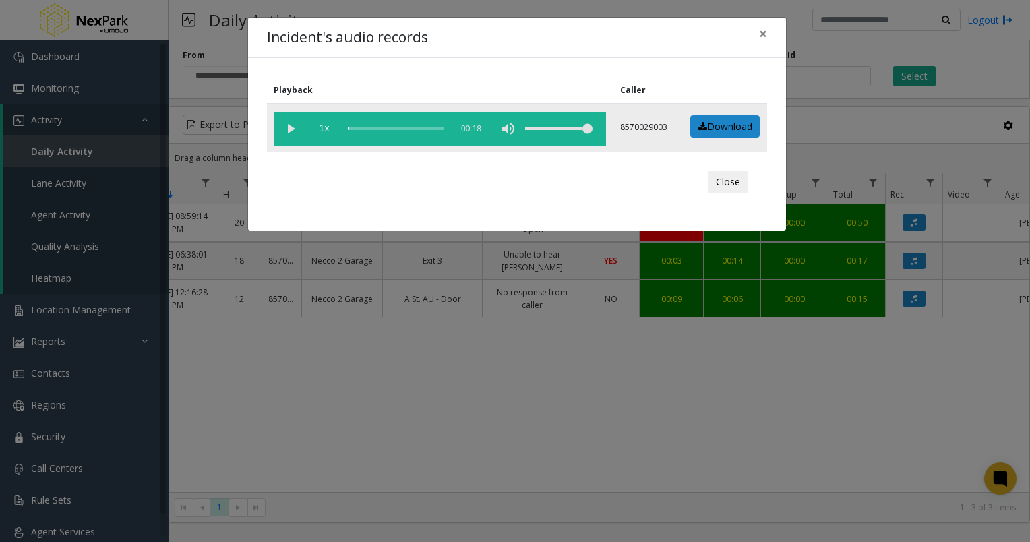
click at [289, 131] on vg-play-pause at bounding box center [291, 129] width 34 height 34
click at [290, 129] on vg-play-pause at bounding box center [291, 129] width 34 height 34
click at [763, 33] on span "×" at bounding box center [763, 33] width 8 height 19
